Goal: Task Accomplishment & Management: Complete application form

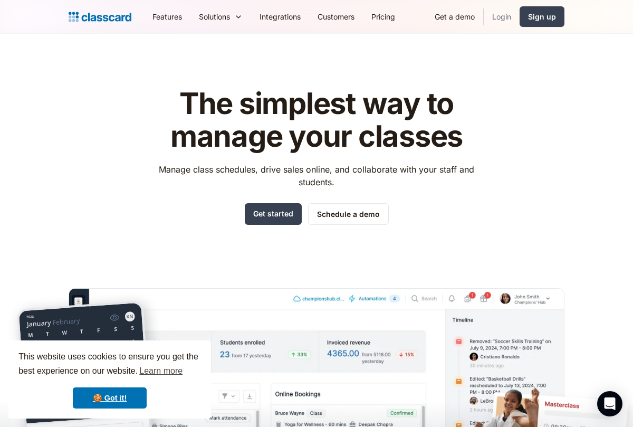
click at [503, 21] on link "Login" at bounding box center [502, 17] width 36 height 24
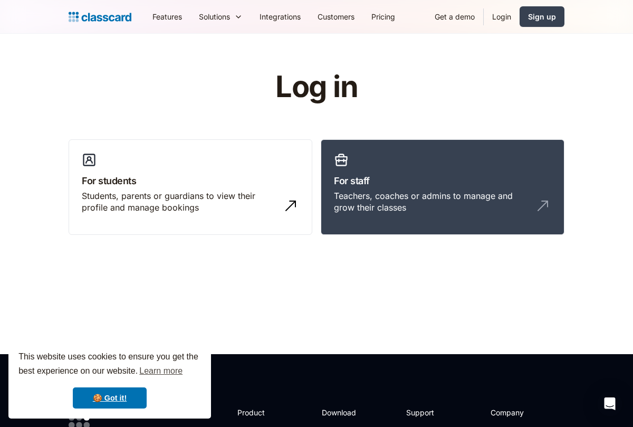
click at [499, 15] on link "Login" at bounding box center [502, 17] width 36 height 24
click at [539, 19] on div "Sign up" at bounding box center [542, 16] width 28 height 11
click at [328, 101] on h1 "Log in" at bounding box center [316, 87] width 335 height 33
click at [395, 187] on h3 "For staff" at bounding box center [442, 181] width 217 height 14
